Goal: Information Seeking & Learning: Find specific fact

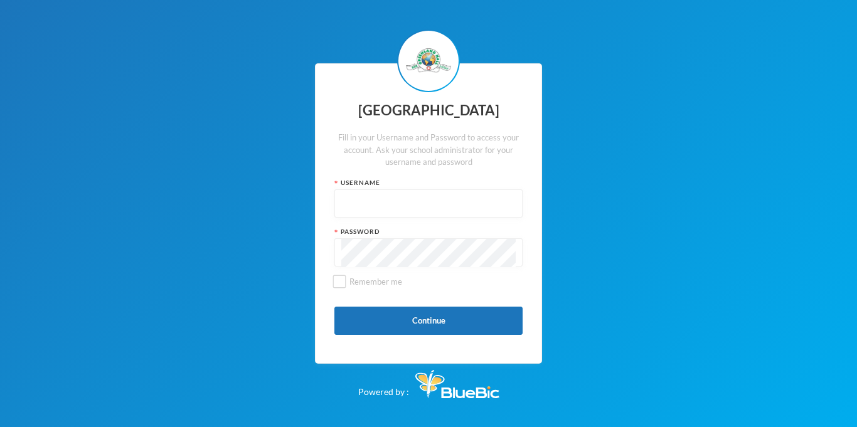
click at [365, 197] on input "text" at bounding box center [428, 204] width 174 height 28
click at [370, 205] on input "glh25c60" at bounding box center [428, 204] width 174 height 28
click at [455, 316] on button "Continue" at bounding box center [428, 321] width 188 height 28
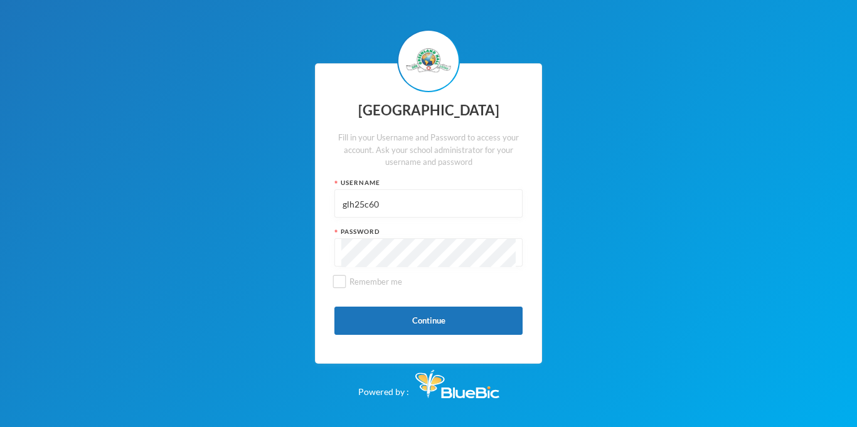
click at [400, 190] on div "glh25c60" at bounding box center [428, 204] width 188 height 28
click at [403, 205] on input "glh25c60" at bounding box center [428, 204] width 174 height 28
type input "glhc21"
click at [493, 313] on button "Continue" at bounding box center [428, 321] width 188 height 28
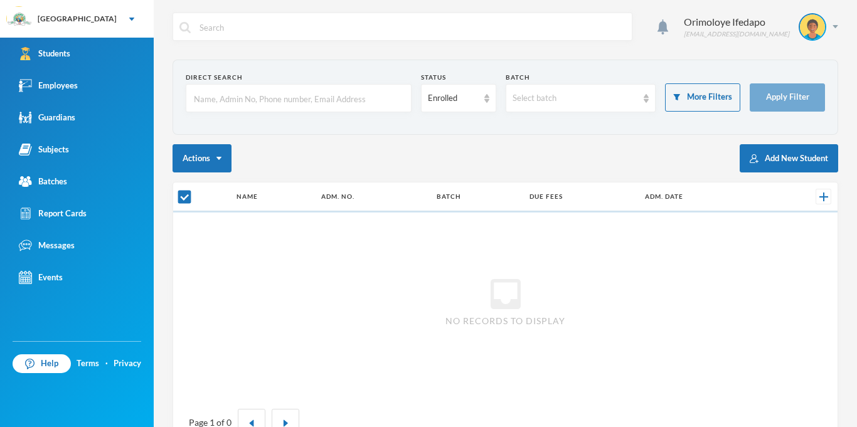
checkbox input "false"
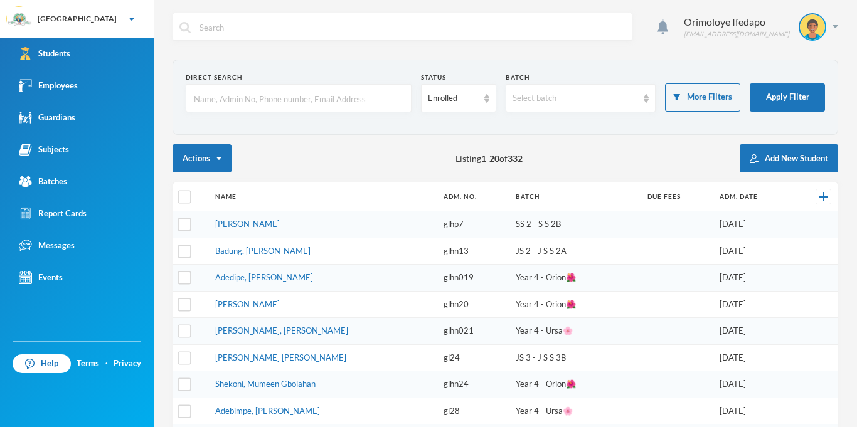
click at [260, 104] on input "text" at bounding box center [299, 99] width 212 height 28
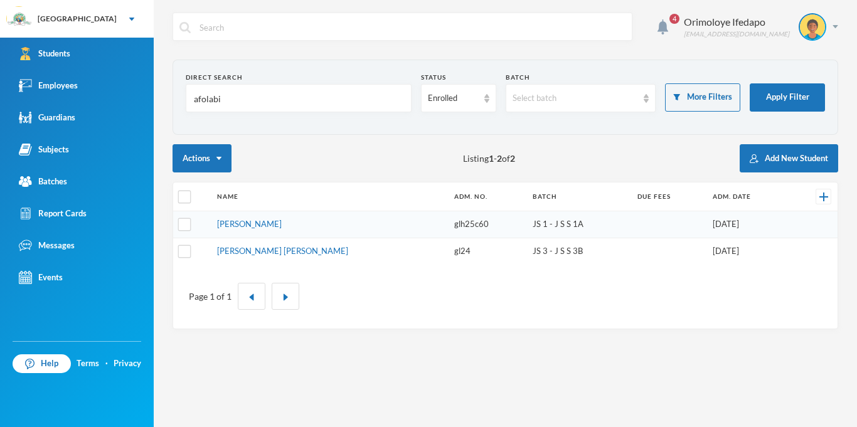
type input "afolabi"
click at [269, 229] on td "[PERSON_NAME]" at bounding box center [330, 224] width 238 height 27
click at [251, 221] on link "[PERSON_NAME]" at bounding box center [249, 224] width 65 height 10
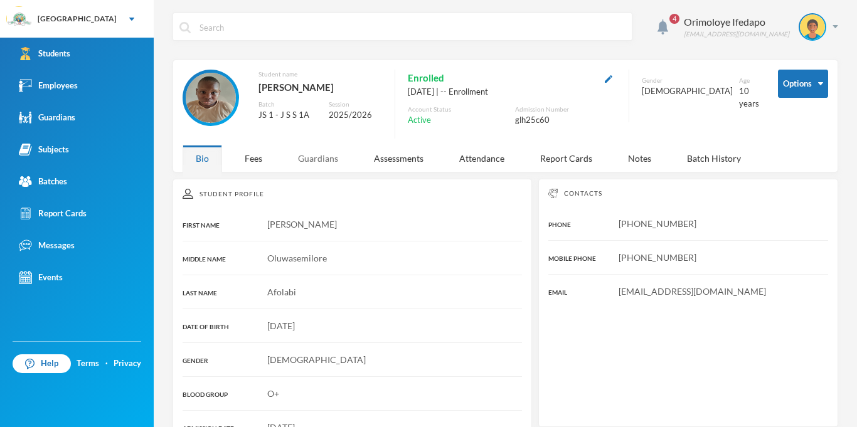
click at [318, 160] on div "Guardians" at bounding box center [318, 158] width 67 height 27
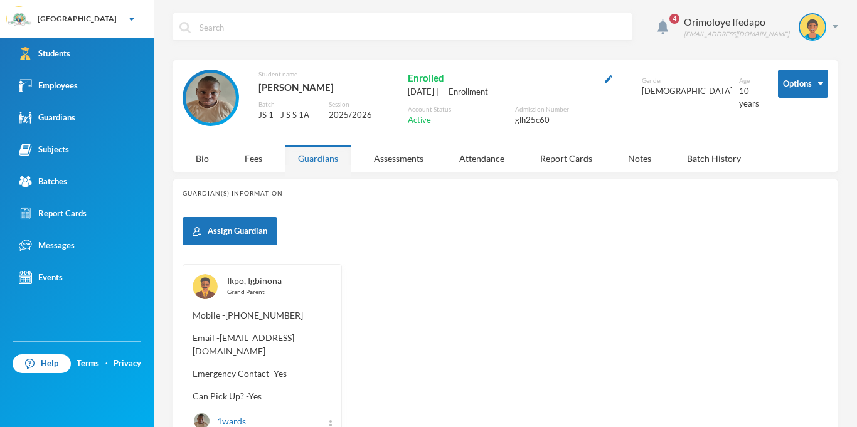
click at [271, 280] on link "Ikpo, Igbinona" at bounding box center [254, 280] width 55 height 11
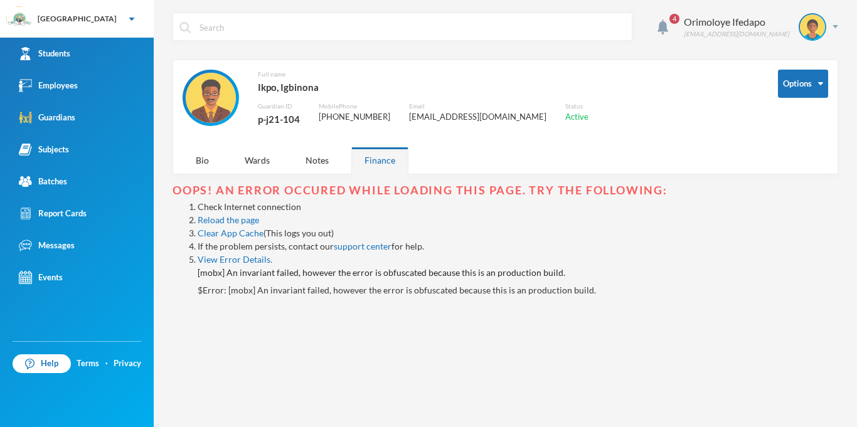
click at [270, 125] on div "p-j21-104" at bounding box center [279, 119] width 42 height 16
copy div "p-j21-104"
click at [838, 33] on div "Orimoloye Ifedapo [EMAIL_ADDRESS][DOMAIN_NAME]" at bounding box center [757, 27] width 164 height 28
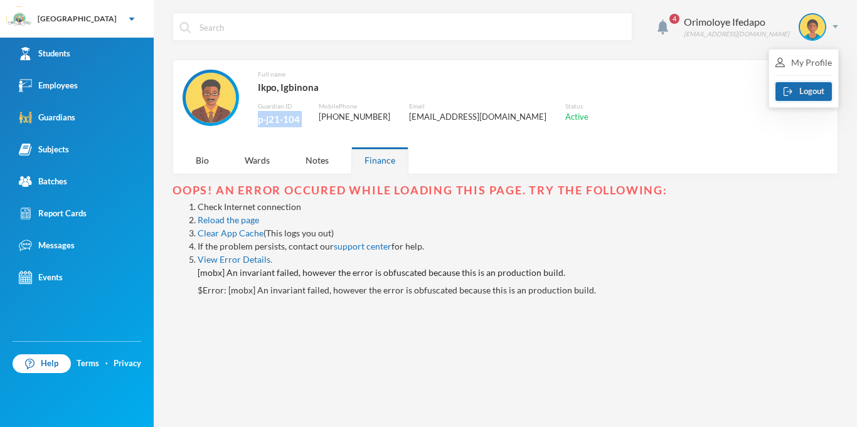
click at [794, 83] on button "Logout" at bounding box center [804, 91] width 56 height 19
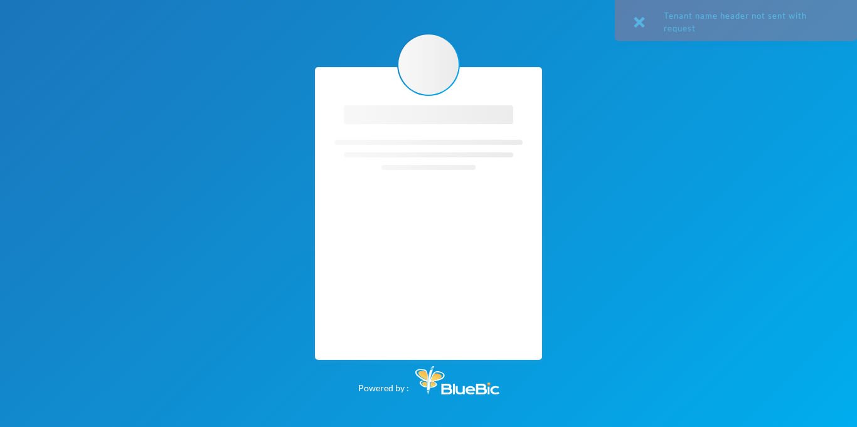
click at [634, 31] on div "Loading interface... Loading interface... Powered by :" at bounding box center [428, 213] width 857 height 427
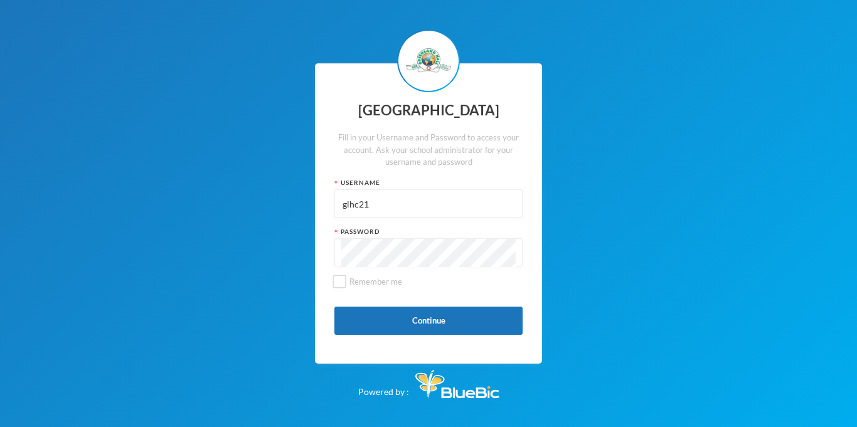
click at [405, 233] on div "Password" at bounding box center [428, 231] width 188 height 9
click at [370, 211] on input "glhc21" at bounding box center [428, 204] width 174 height 28
paste input "p-j21-104"
type input "p-j21-104"
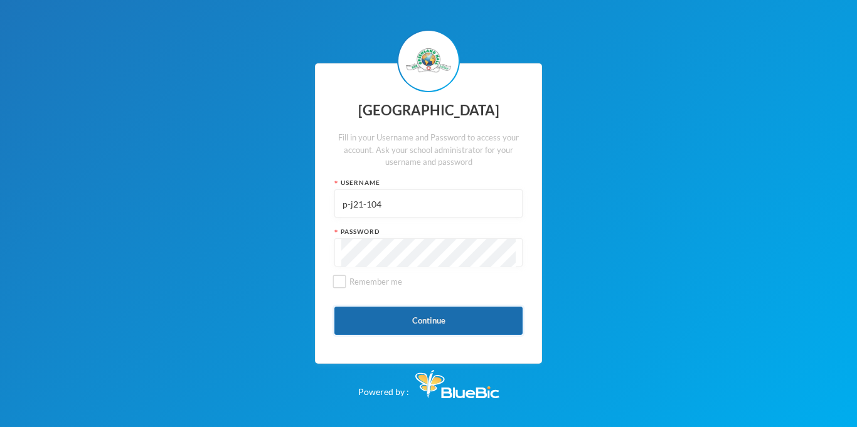
click at [409, 328] on button "Continue" at bounding box center [428, 321] width 188 height 28
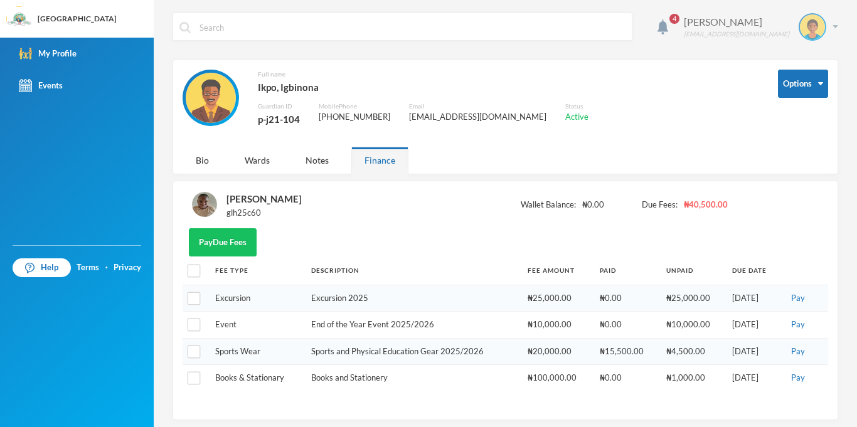
click at [835, 25] on img at bounding box center [836, 26] width 6 height 3
click at [818, 100] on button "Logout" at bounding box center [804, 91] width 56 height 19
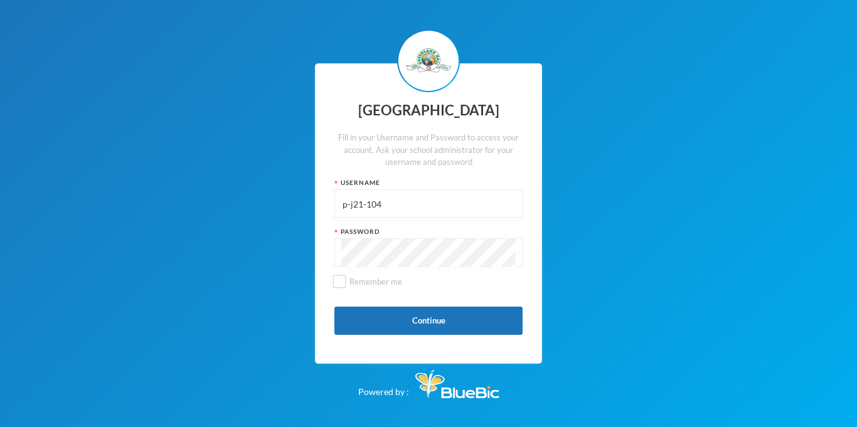
click at [422, 207] on input "p-j21-104" at bounding box center [428, 204] width 174 height 28
type input "p"
type input "glh24c106"
click at [449, 316] on button "Continue" at bounding box center [428, 321] width 188 height 28
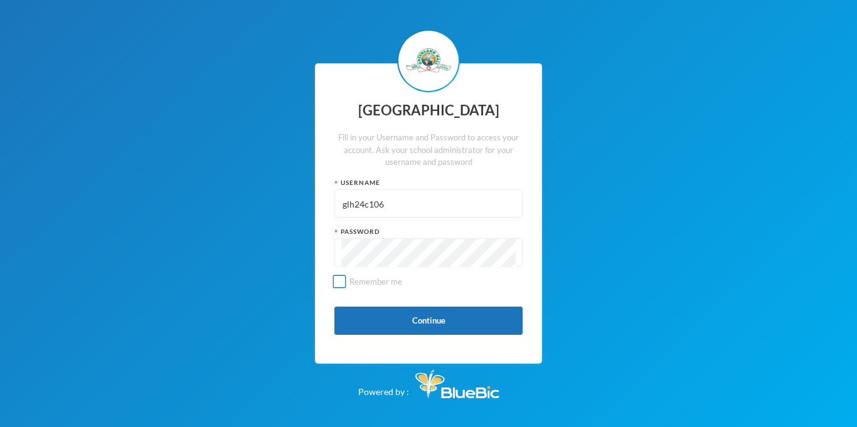
click at [347, 292] on label "Remember me" at bounding box center [428, 287] width 188 height 22
click at [346, 289] on input "Remember me" at bounding box center [339, 281] width 13 height 13
checkbox input "true"
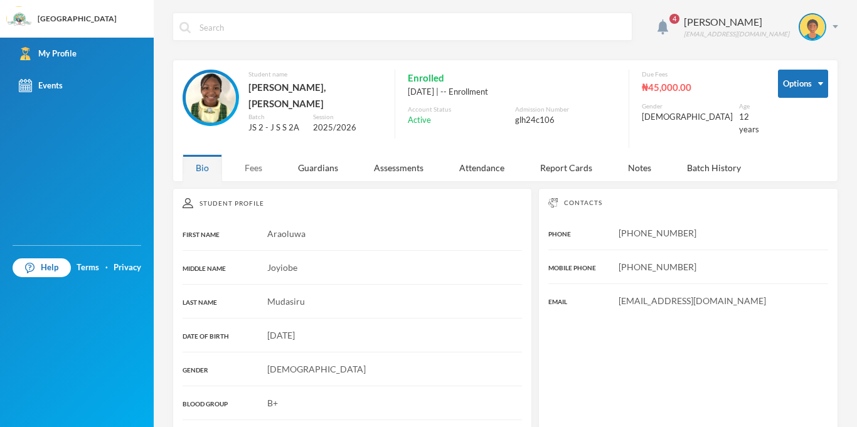
click at [241, 158] on div "Fees" at bounding box center [254, 167] width 44 height 27
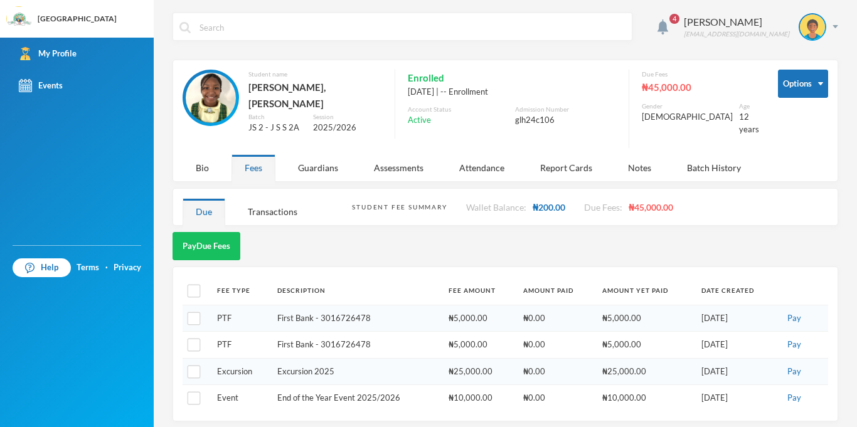
click at [186, 285] on th at bounding box center [197, 291] width 28 height 28
click at [191, 289] on th at bounding box center [197, 291] width 28 height 28
click at [193, 286] on input "checkbox" at bounding box center [194, 291] width 13 height 13
checkbox input "true"
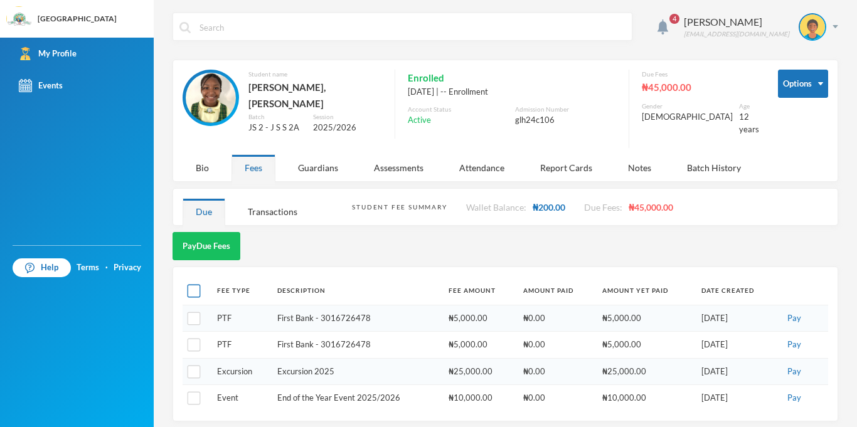
checkbox input "true"
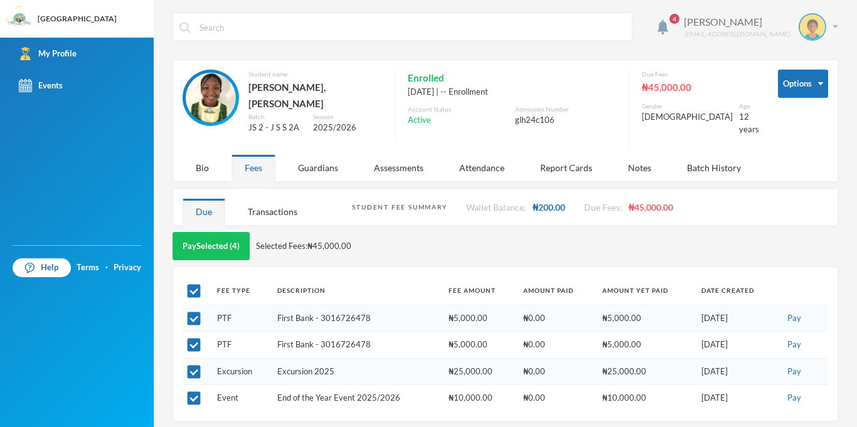
click at [830, 26] on div "[PERSON_NAME] [EMAIL_ADDRESS][DOMAIN_NAME]" at bounding box center [757, 27] width 164 height 28
click at [795, 90] on button "Logout" at bounding box center [804, 91] width 56 height 19
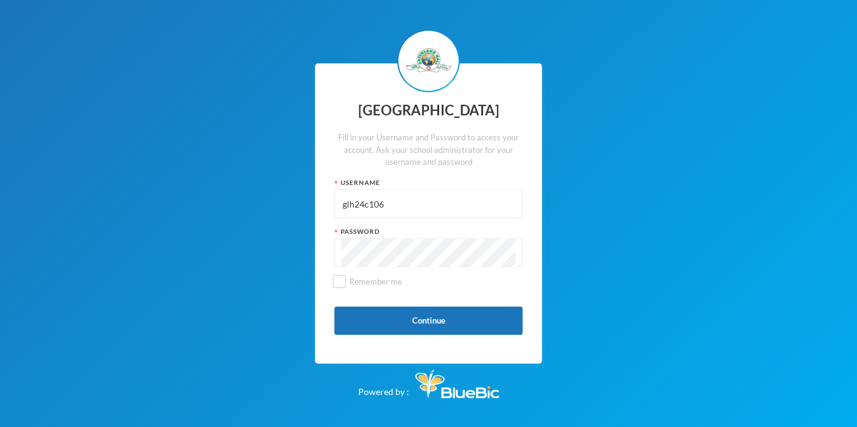
click at [392, 208] on input "glh24c106" at bounding box center [428, 204] width 174 height 28
type input "glhc21"
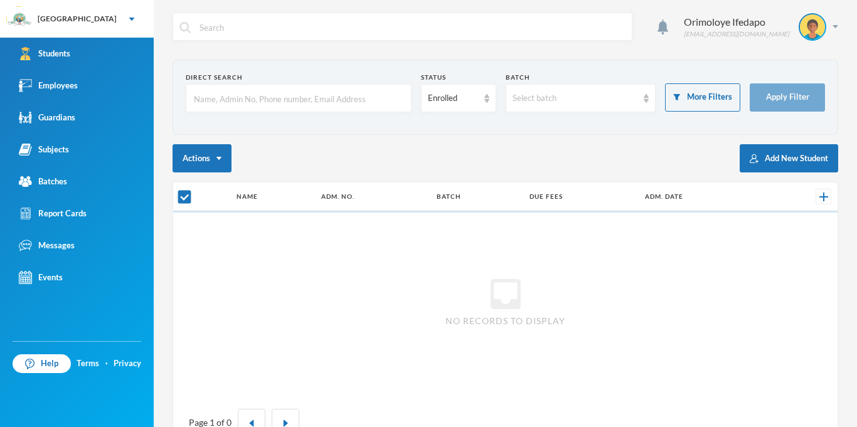
checkbox input "false"
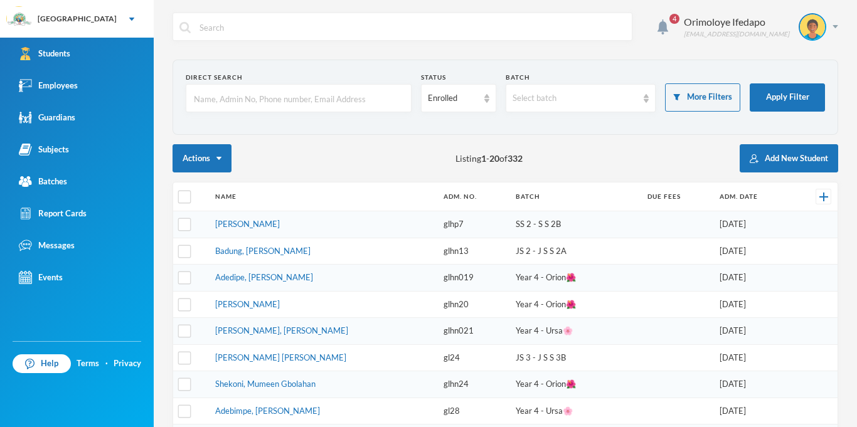
click at [358, 90] on input "text" at bounding box center [299, 99] width 212 height 28
type input "q"
type input "aina"
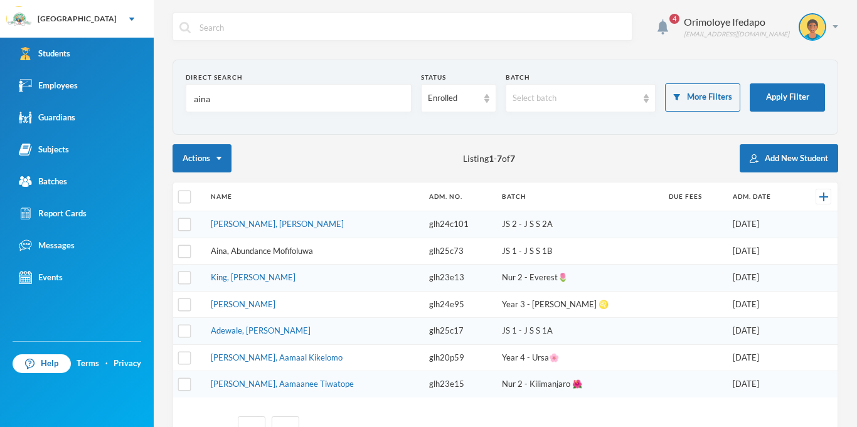
click at [234, 249] on link "Aina, Abundance Mofifoluwa" at bounding box center [262, 251] width 102 height 10
click at [242, 96] on input "aina" at bounding box center [299, 99] width 212 height 28
click at [267, 224] on link "[PERSON_NAME], [PERSON_NAME]" at bounding box center [277, 224] width 133 height 10
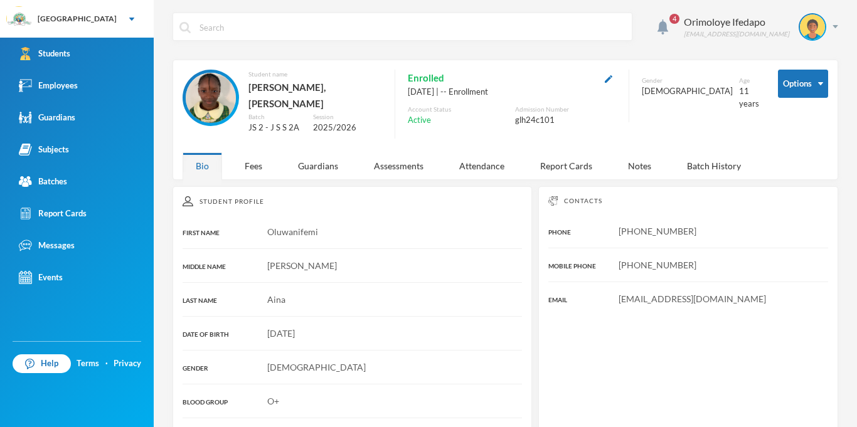
click at [245, 174] on div "4 Orimoloye Ifedapo [EMAIL_ADDRESS][DOMAIN_NAME] Options Student name [GEOGRAPH…" at bounding box center [505, 213] width 703 height 427
click at [252, 166] on div "Fees" at bounding box center [254, 165] width 44 height 27
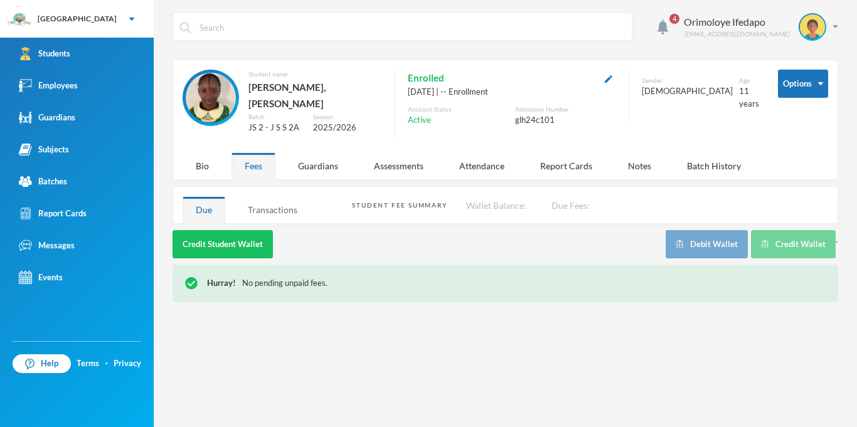
click at [271, 196] on div "Transactions" at bounding box center [273, 209] width 76 height 27
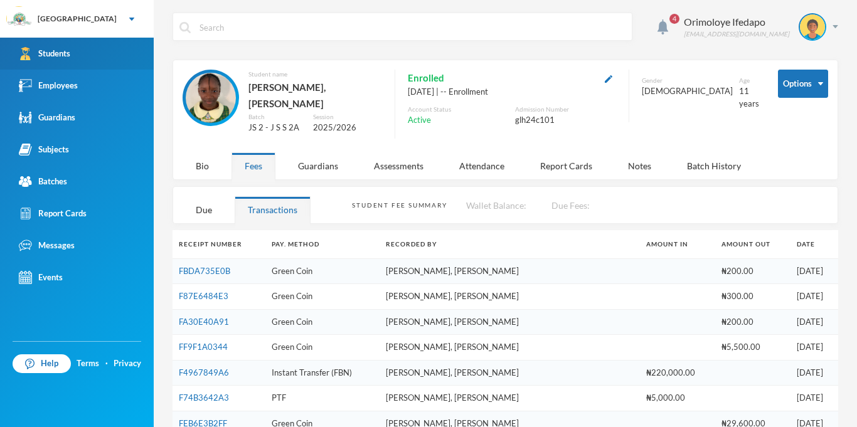
click at [53, 50] on div "Students" at bounding box center [44, 53] width 51 height 13
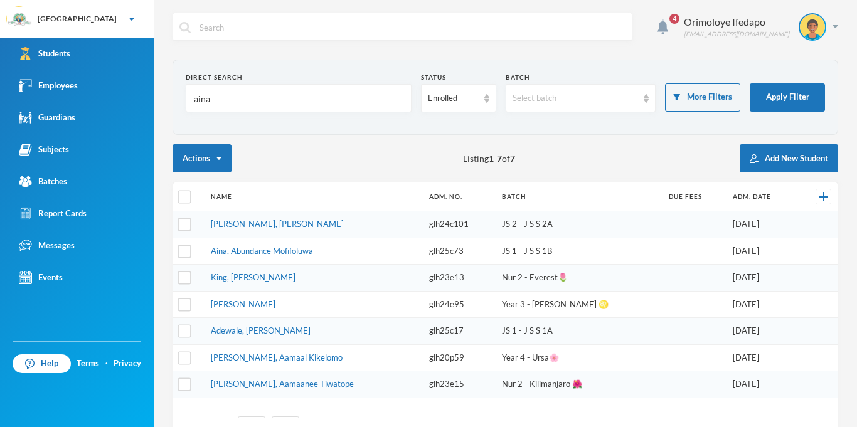
click at [305, 99] on input "aina" at bounding box center [299, 99] width 212 height 28
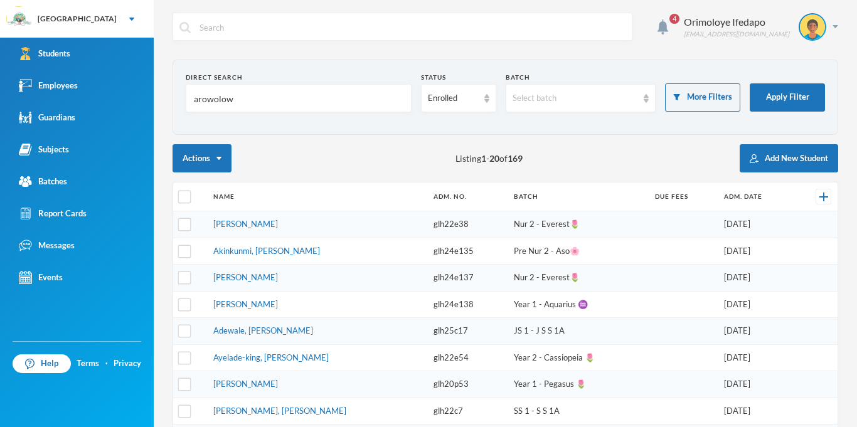
type input "arowolowo"
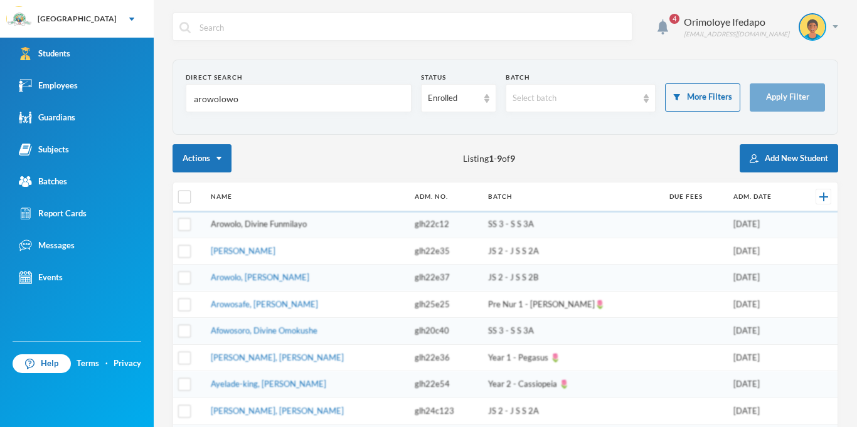
click at [236, 224] on link "Arowolo, Divine Funmilayo" at bounding box center [259, 224] width 96 height 10
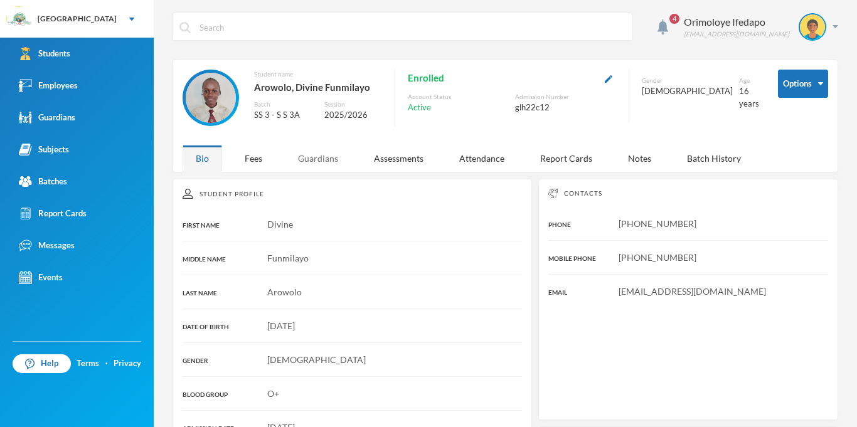
click at [305, 168] on div "Guardians" at bounding box center [318, 158] width 67 height 27
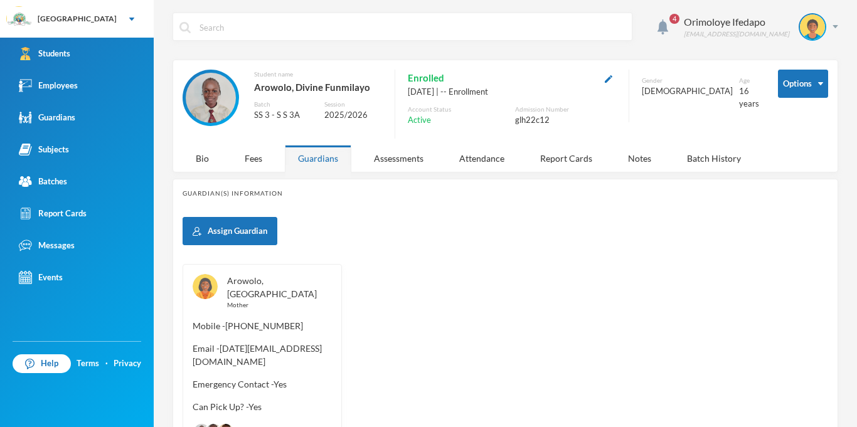
click at [262, 280] on link "Arowolo, [GEOGRAPHIC_DATA]" at bounding box center [272, 287] width 90 height 24
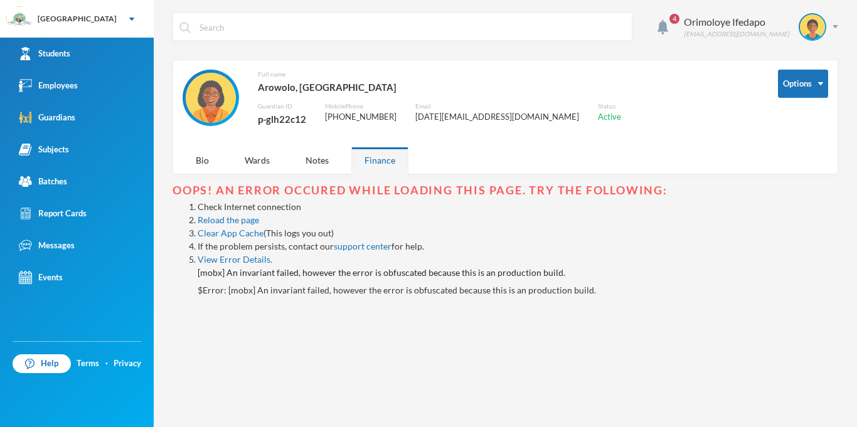
click at [286, 117] on div "p-glh22c12" at bounding box center [282, 119] width 48 height 16
copy div "p-glh22c12"
click at [836, 23] on div "Orimoloye Ifedapo [EMAIL_ADDRESS][DOMAIN_NAME]" at bounding box center [757, 27] width 164 height 28
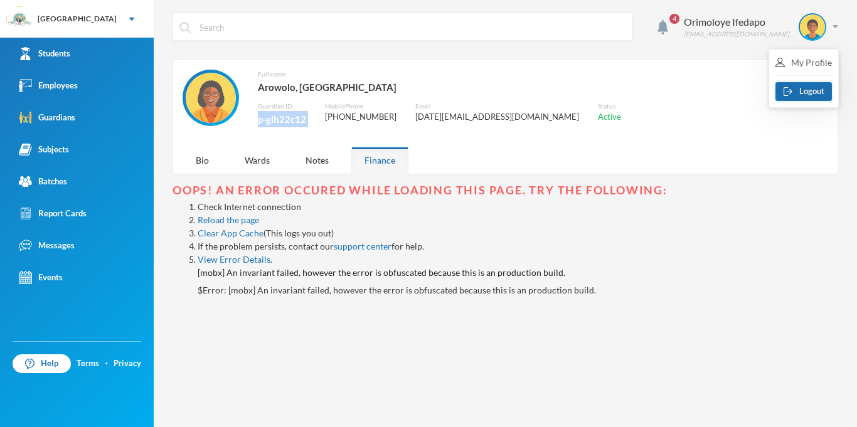
click at [823, 90] on button "Logout" at bounding box center [804, 91] width 56 height 19
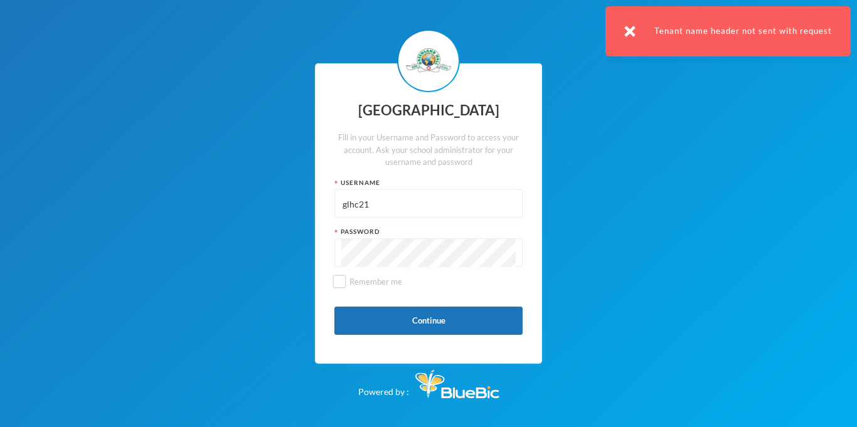
click at [368, 201] on input "glhc21" at bounding box center [428, 204] width 174 height 28
paste input "p-glh22c12"
type input "p-glh22c12"
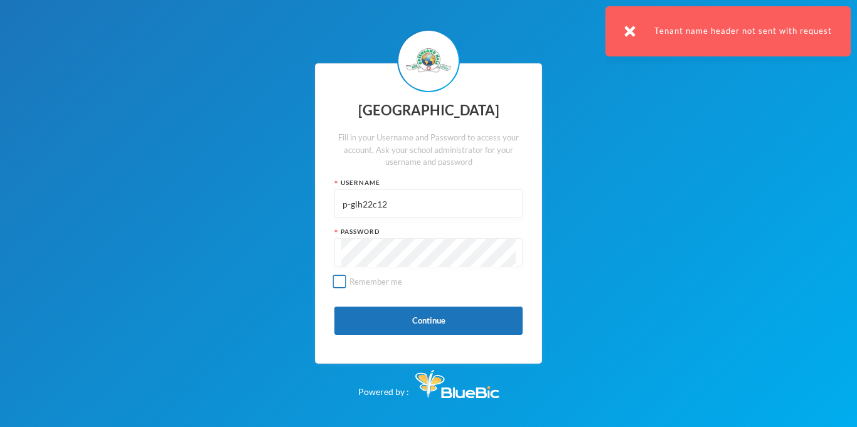
click at [487, 297] on label "Remember me" at bounding box center [428, 287] width 188 height 22
click at [346, 289] on input "Remember me" at bounding box center [339, 281] width 13 height 13
click at [338, 280] on input "Remember me" at bounding box center [339, 281] width 13 height 13
checkbox input "false"
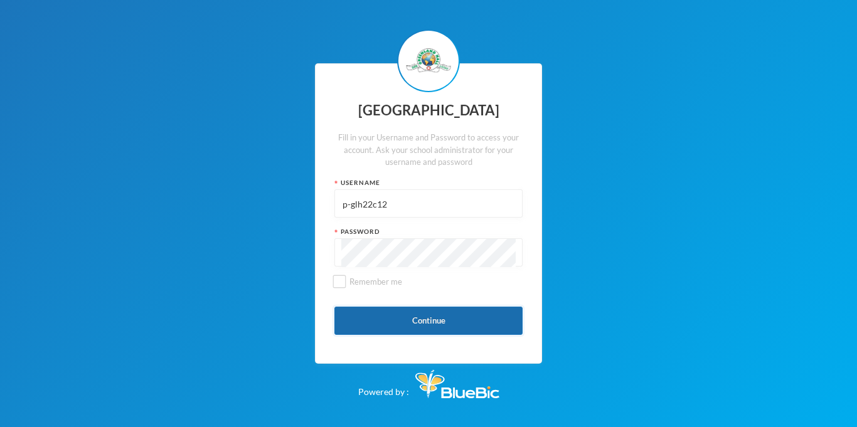
click at [363, 323] on button "Continue" at bounding box center [428, 321] width 188 height 28
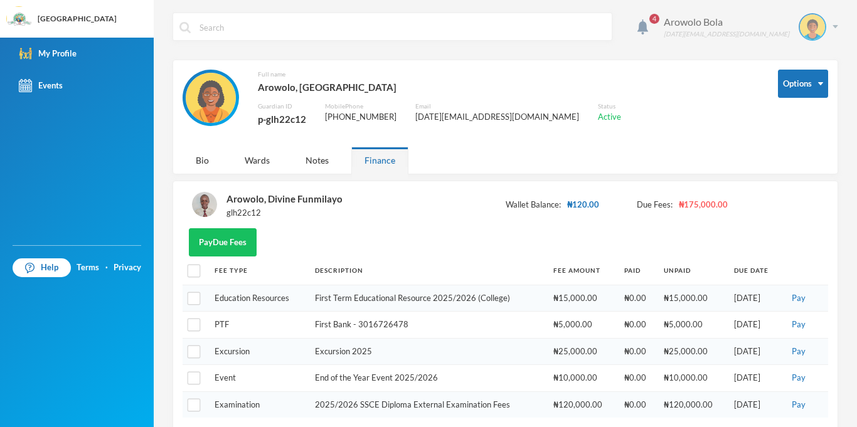
click at [835, 26] on img at bounding box center [836, 26] width 6 height 3
click at [811, 89] on button "Logout" at bounding box center [804, 91] width 56 height 19
